Goal: Use online tool/utility

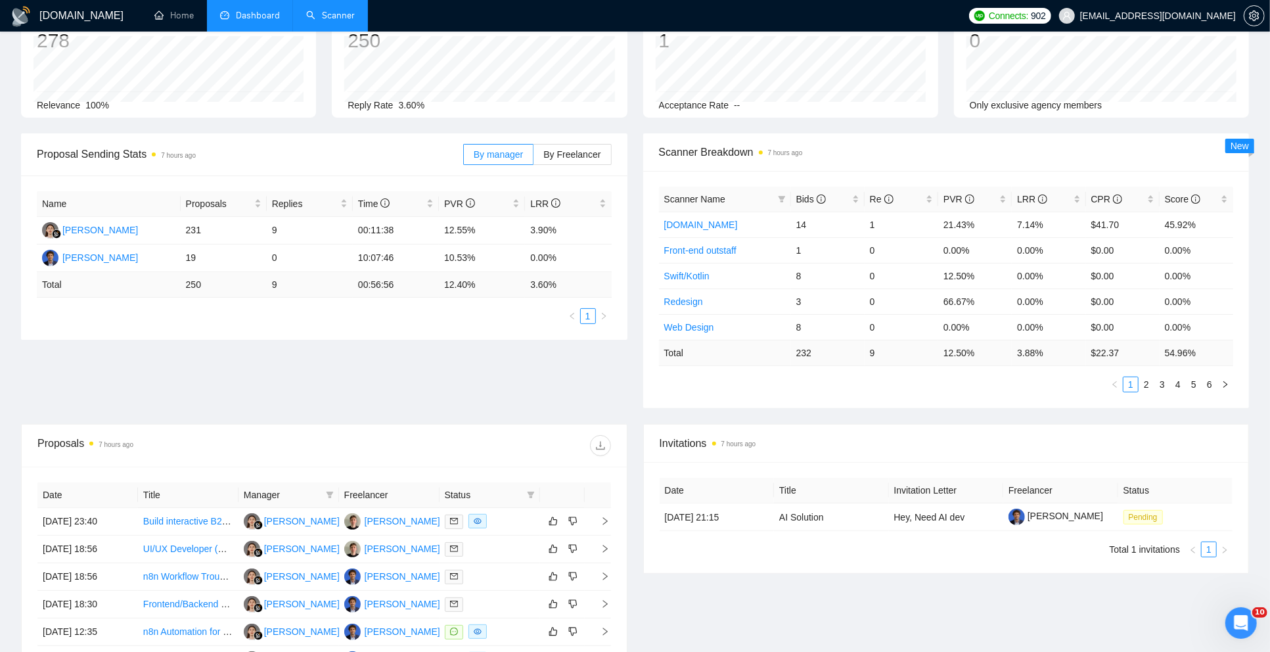
click at [312, 21] on link "Scanner" at bounding box center [330, 15] width 49 height 11
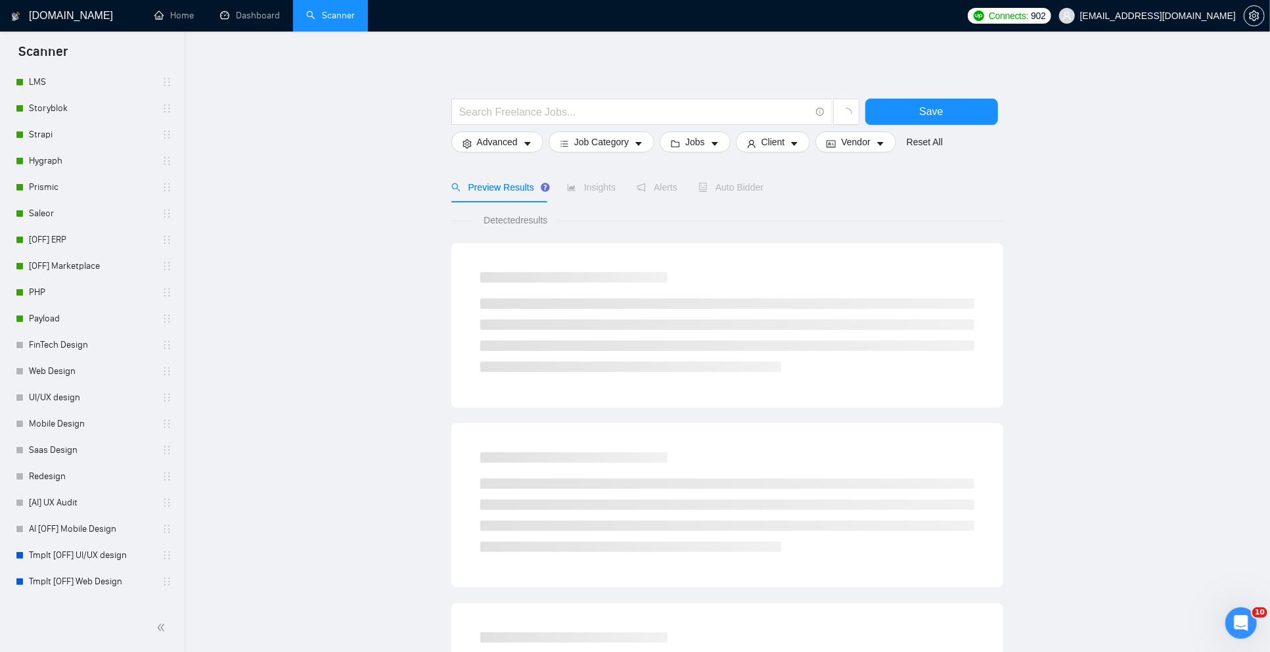
scroll to position [608, 0]
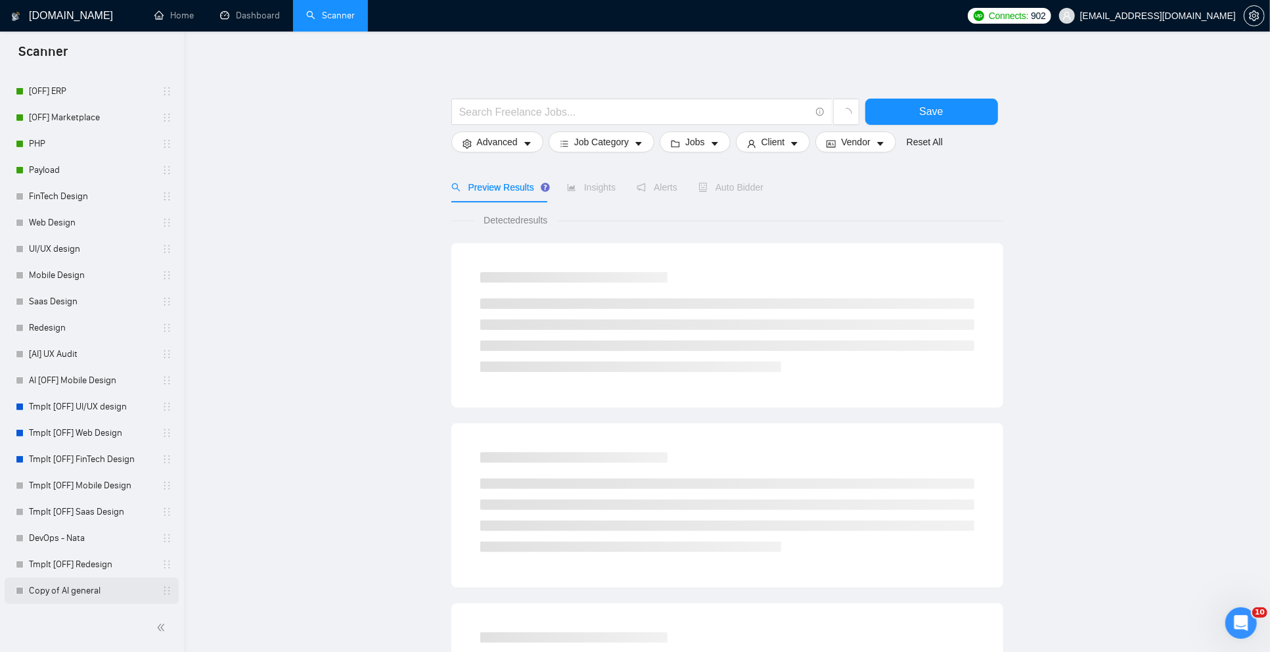
click at [66, 594] on link "Copy of AI general" at bounding box center [91, 590] width 125 height 26
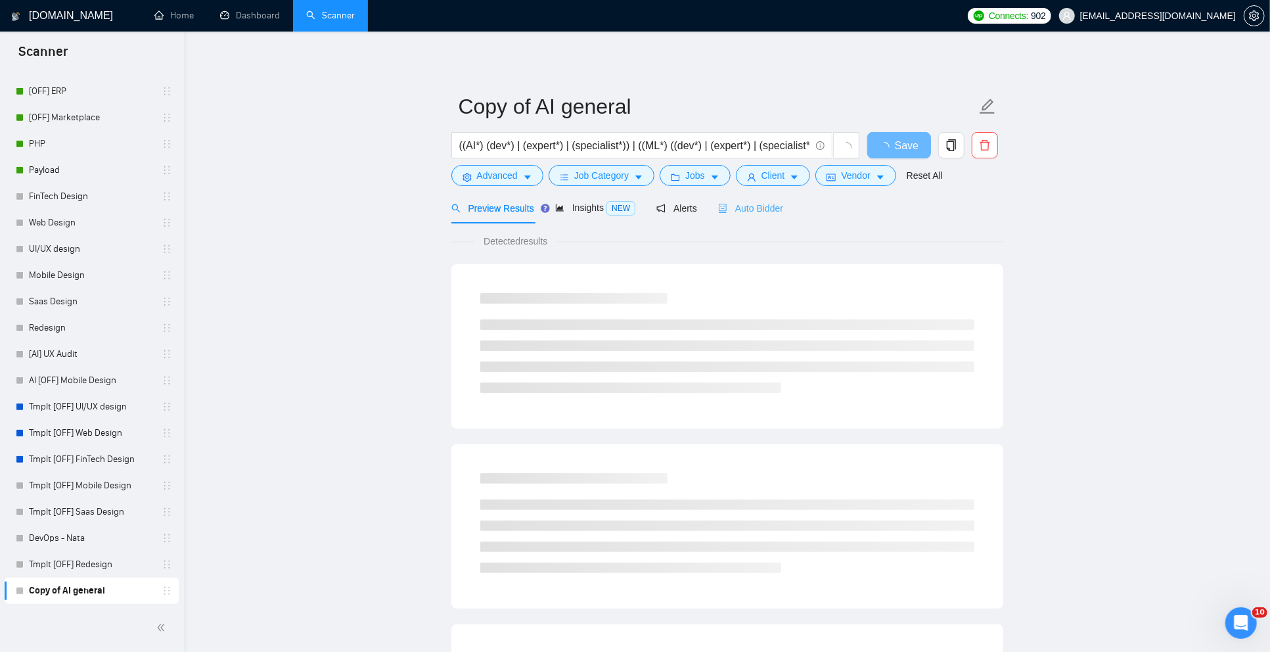
click at [749, 216] on div "Auto Bidder" at bounding box center [750, 207] width 65 height 31
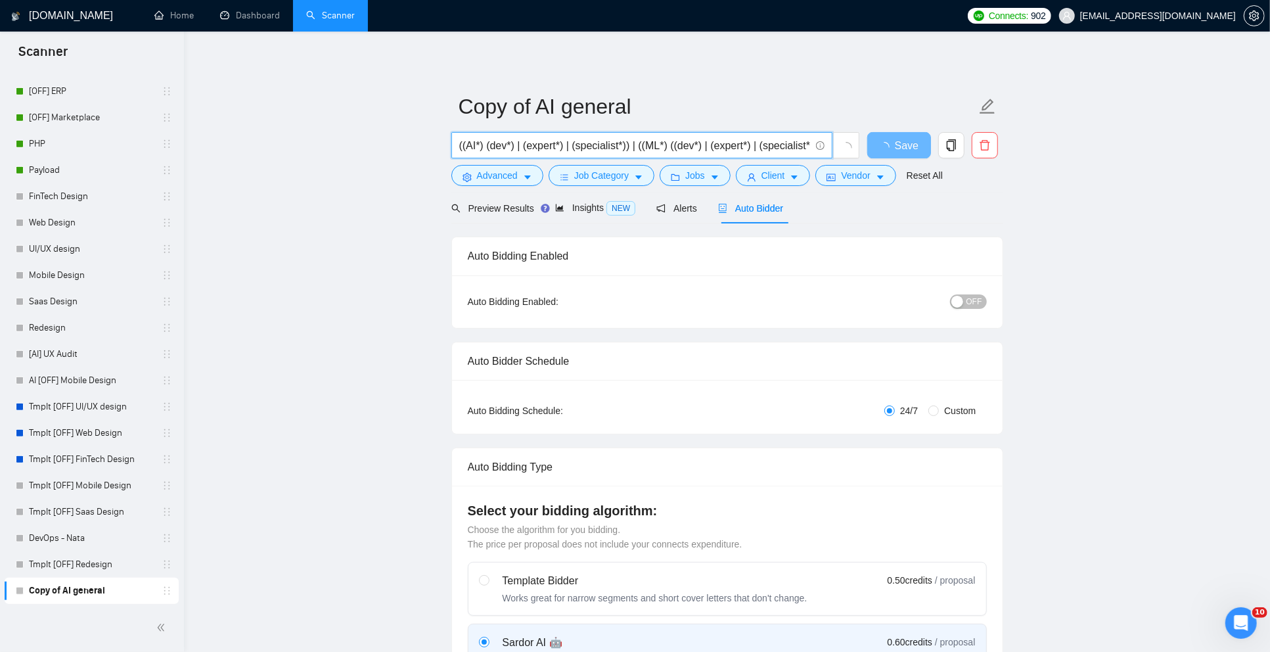
click at [519, 146] on input "((AI*) (dev*) | (expert*) | (specialist*)) | ((ML*) ((dev*) | (expert*) | (spec…" at bounding box center [634, 145] width 351 height 16
